Goal: Task Accomplishment & Management: Manage account settings

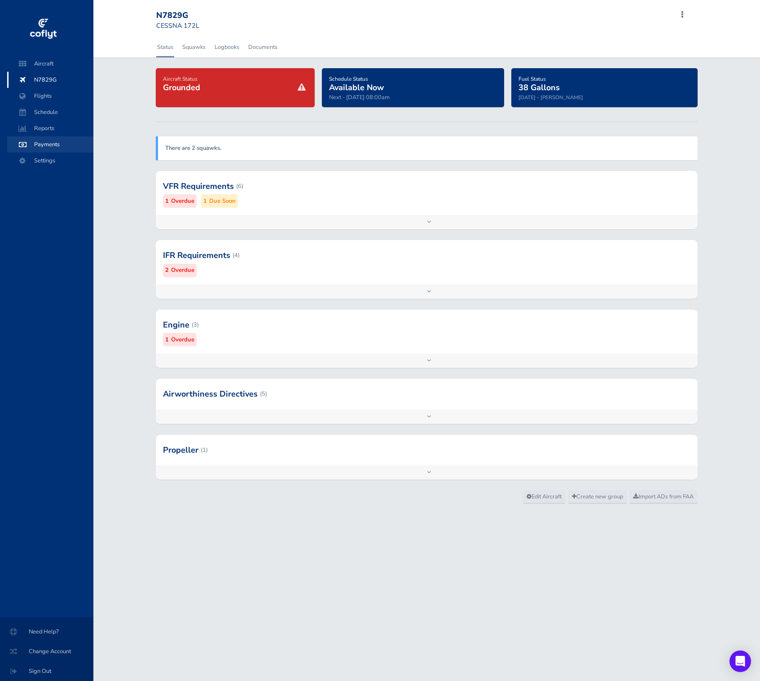
click at [51, 147] on span "Payments" at bounding box center [50, 144] width 68 height 16
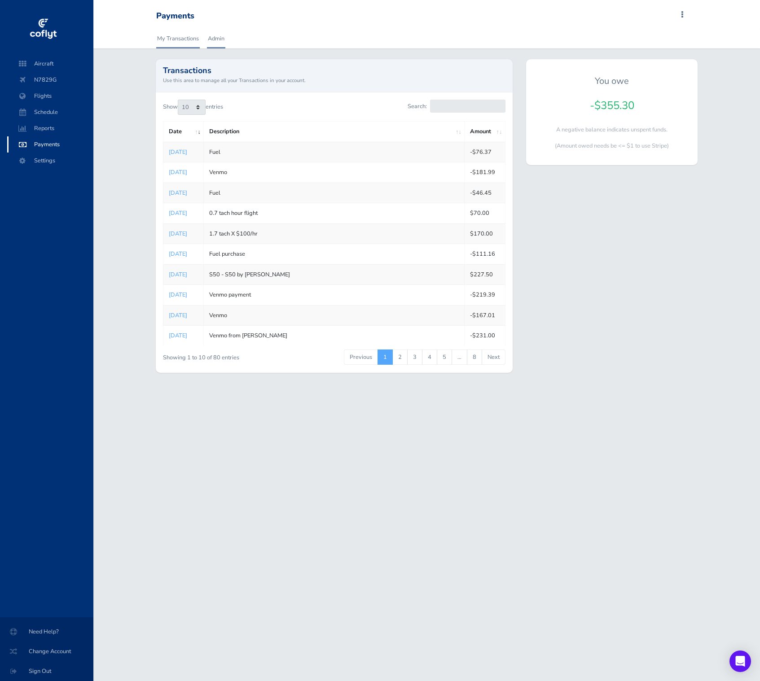
click at [220, 43] on link "Admin" at bounding box center [216, 39] width 18 height 20
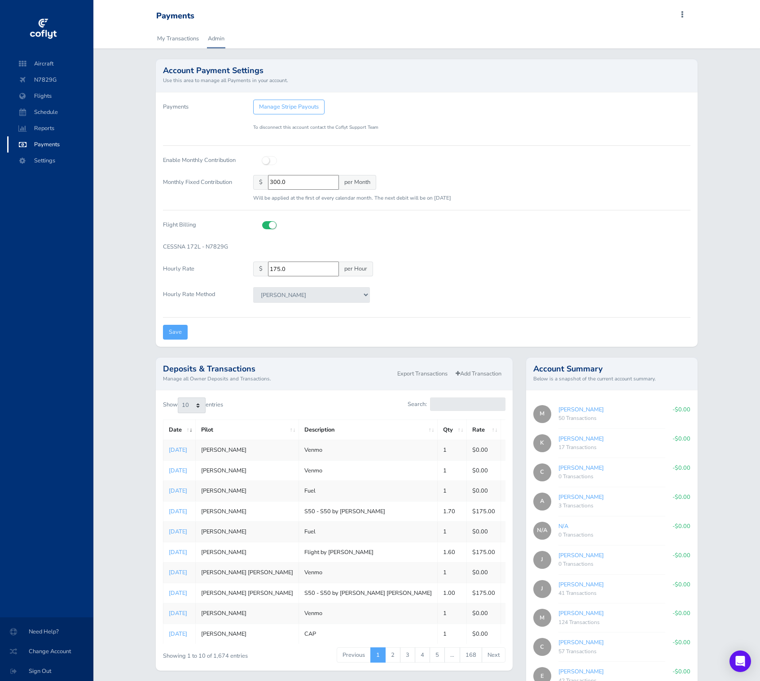
click at [290, 179] on input "300.0" at bounding box center [303, 182] width 71 height 15
